Goal: Task Accomplishment & Management: Manage account settings

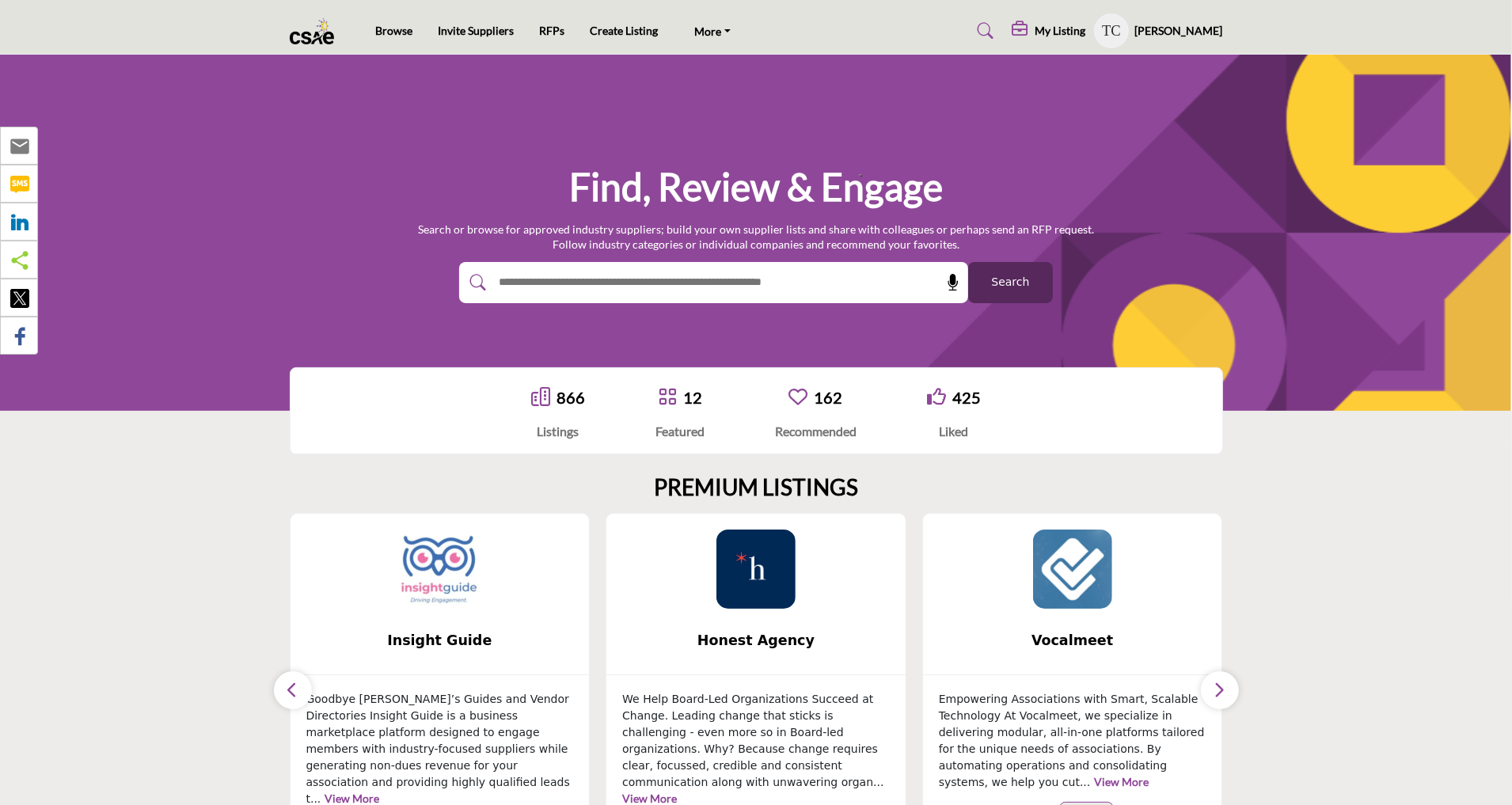
click at [1129, 27] on profile-featured-9d57d186-dcdc-4fd1-8698-ebbedcf867ab "Show hide supplier dropdown" at bounding box center [1111, 30] width 35 height 35
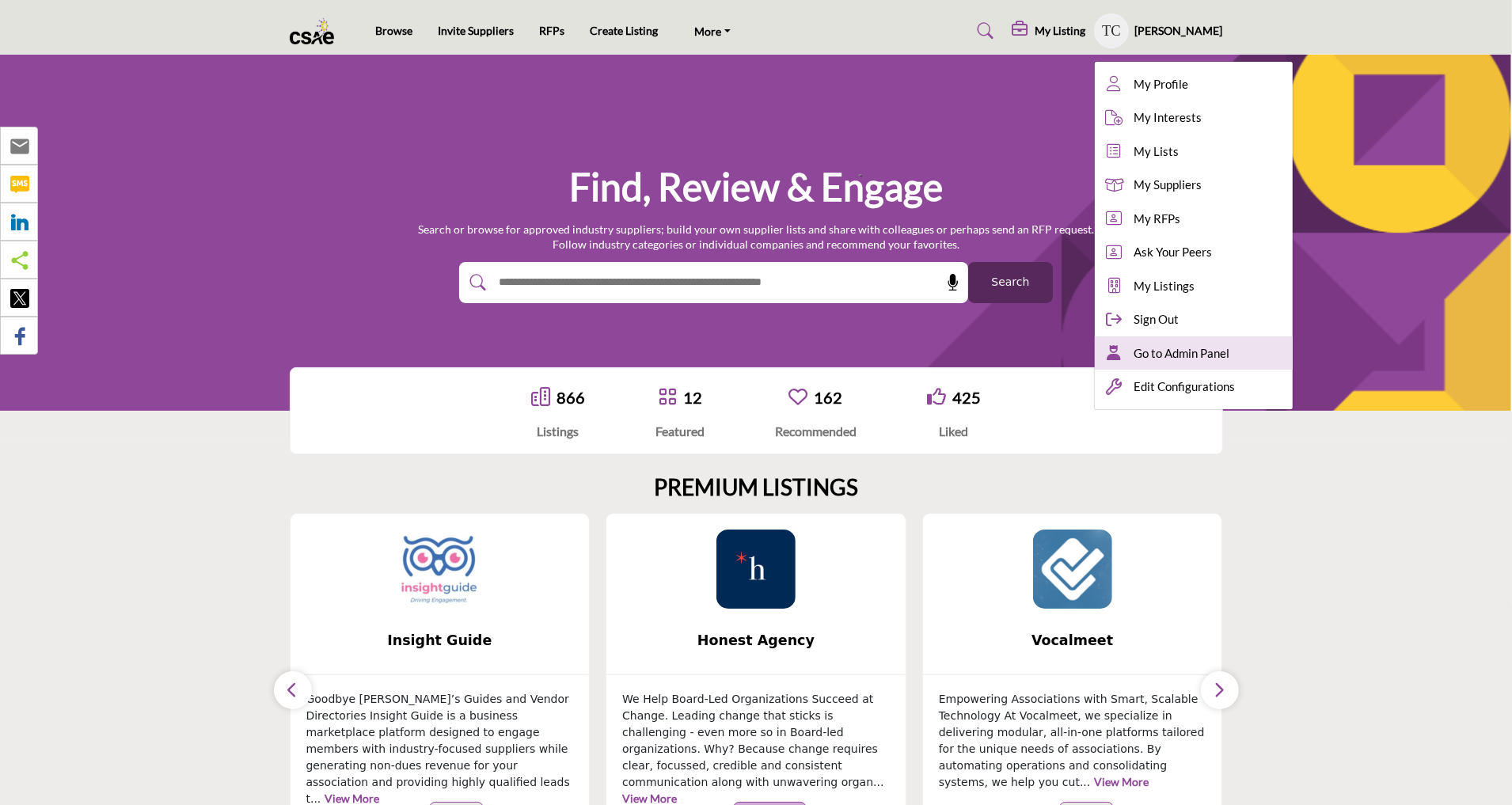
click at [1168, 355] on span "Go to Admin Panel" at bounding box center [1182, 354] width 96 height 18
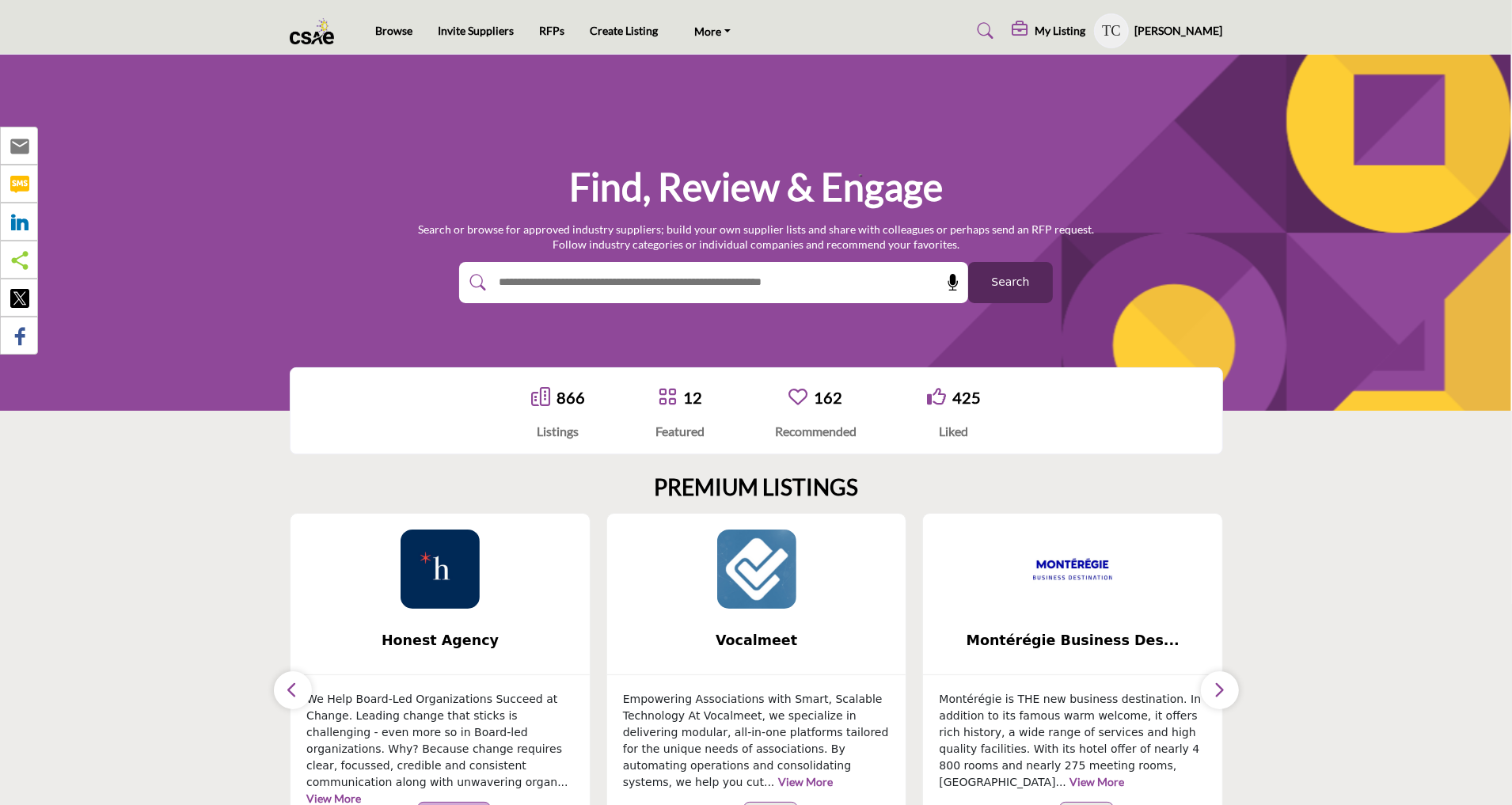
click at [1066, 30] on h5 "My Listing" at bounding box center [1061, 30] width 51 height 14
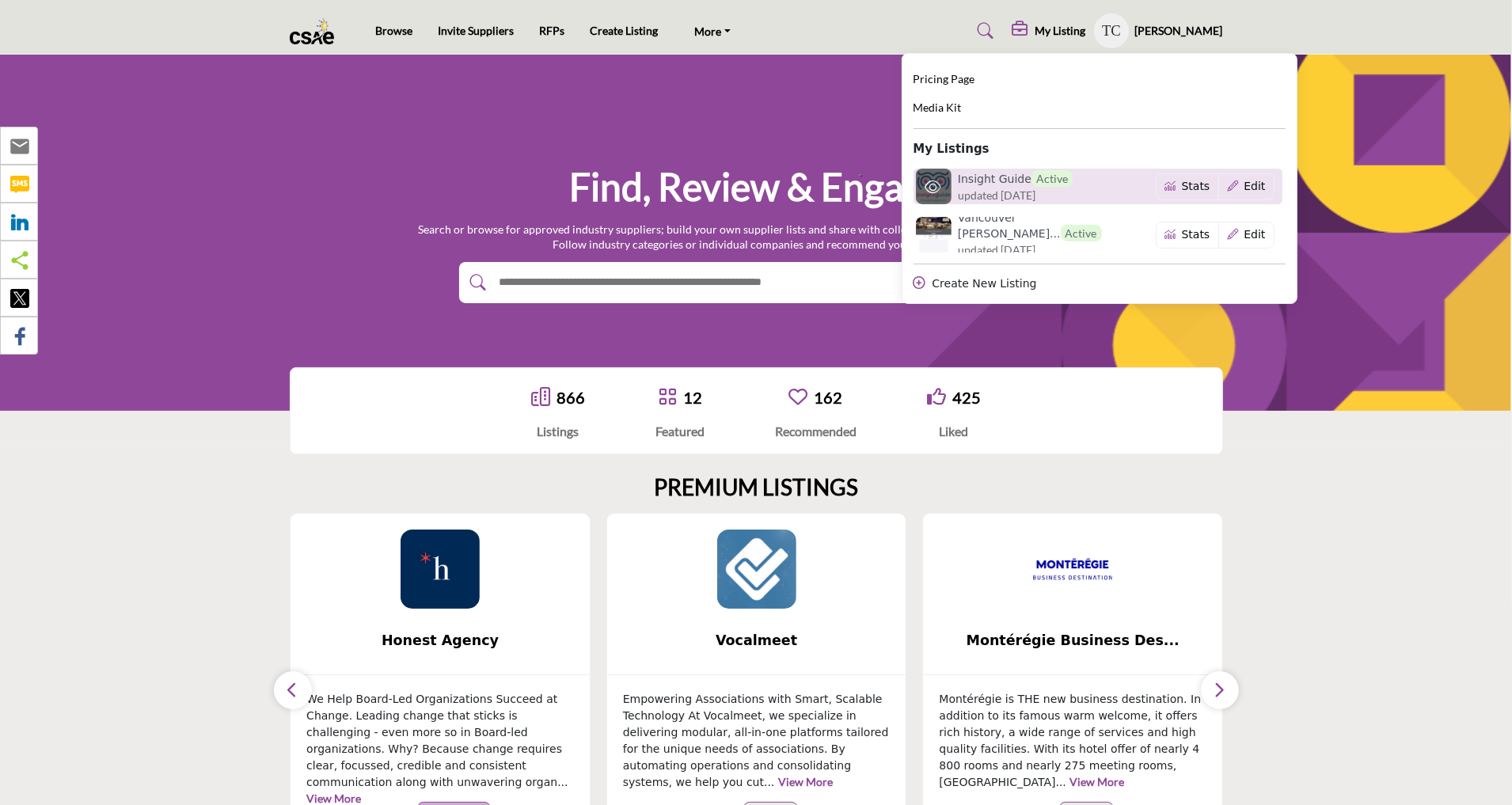
click at [1031, 197] on span "updated [DATE]" at bounding box center [997, 195] width 78 height 16
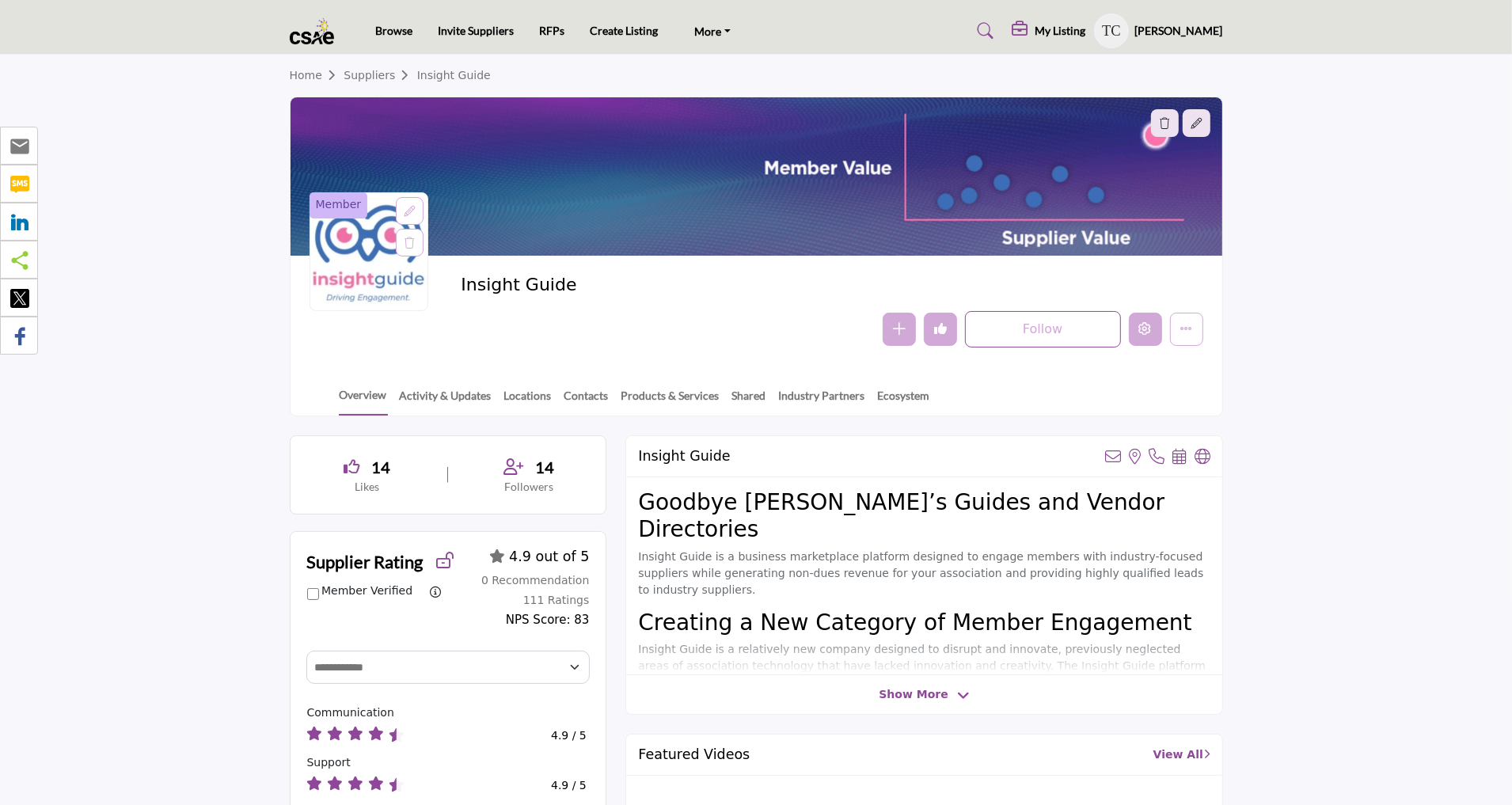
click at [1156, 325] on button "Edit company" at bounding box center [1145, 329] width 33 height 33
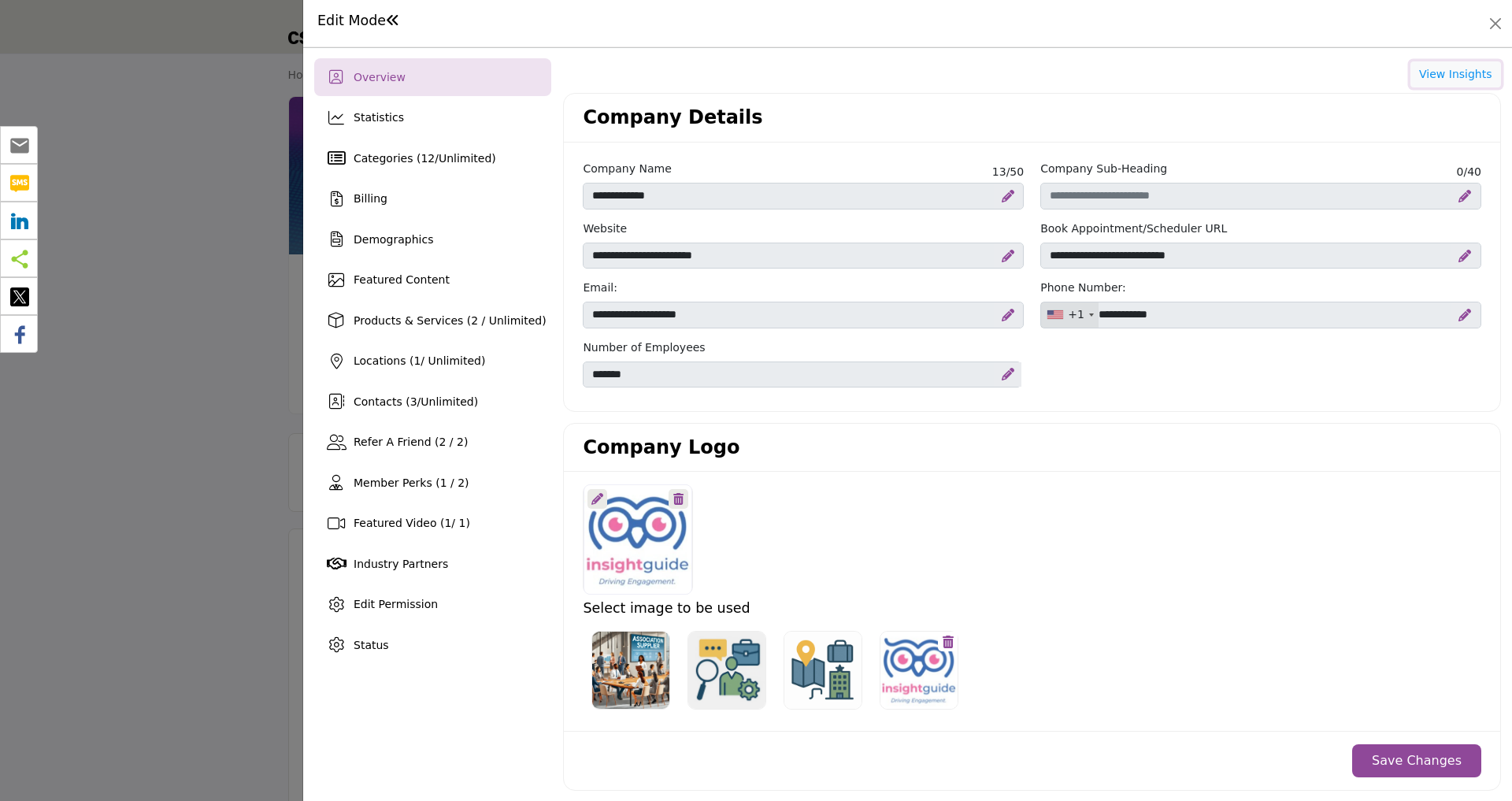
click at [1459, 72] on button "View Insights" at bounding box center [1456, 75] width 91 height 27
click at [1493, 24] on button "Close" at bounding box center [1495, 24] width 22 height 22
